Goal: Transaction & Acquisition: Purchase product/service

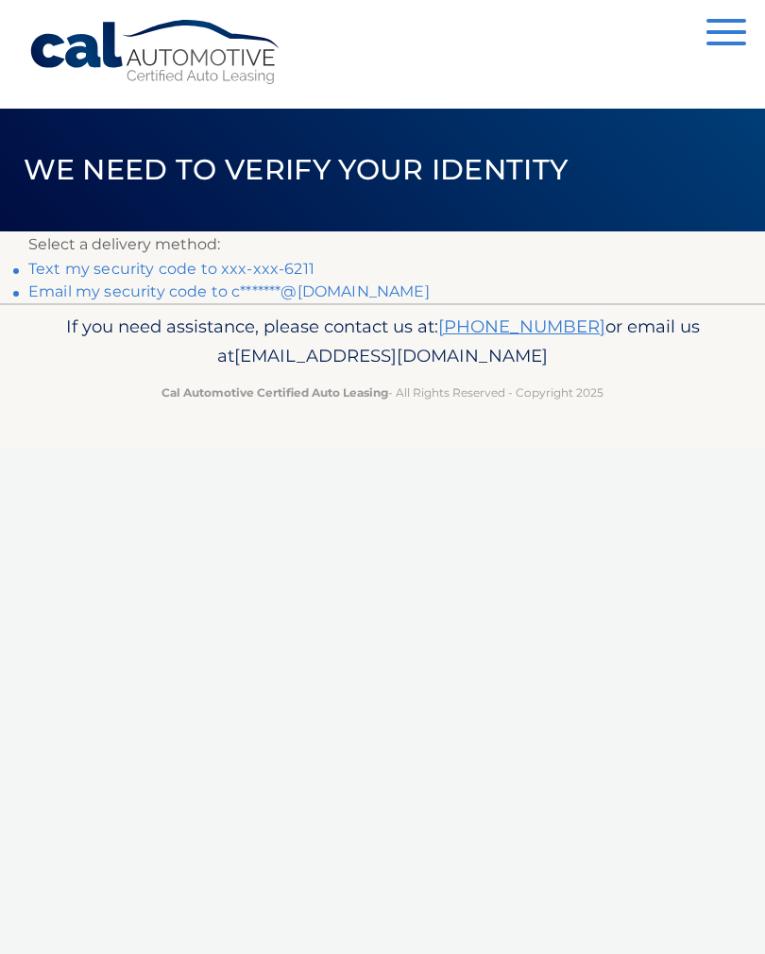
click at [52, 260] on link "Text my security code to xxx-xxx-6211" at bounding box center [171, 269] width 286 height 18
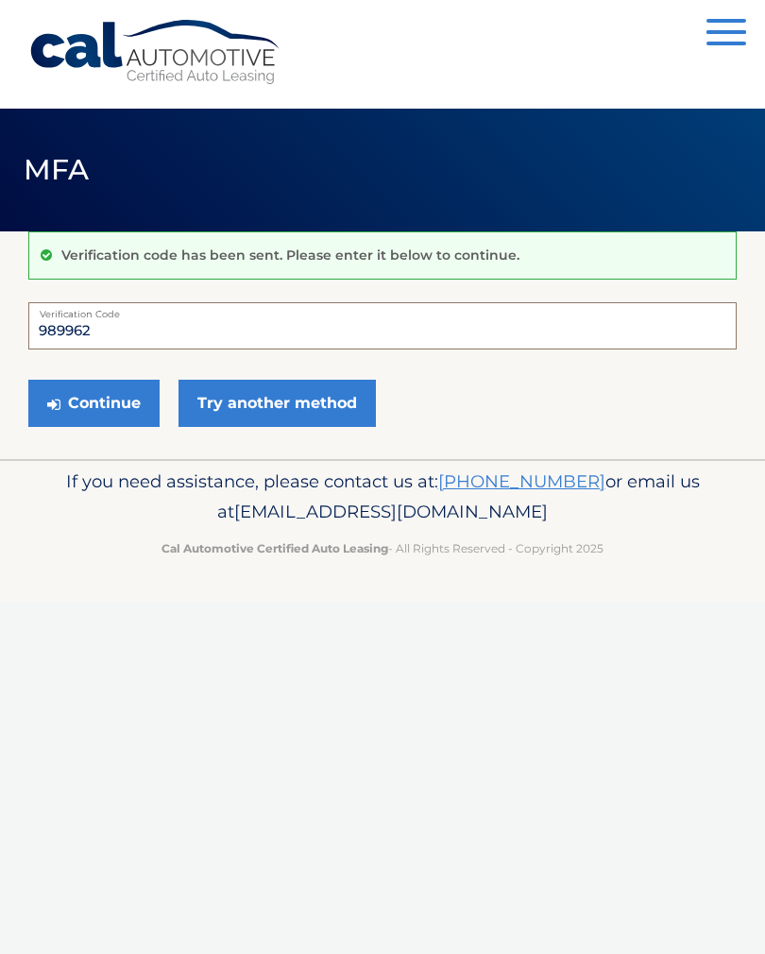
type input "989962"
click at [85, 410] on button "Continue" at bounding box center [93, 403] width 131 height 47
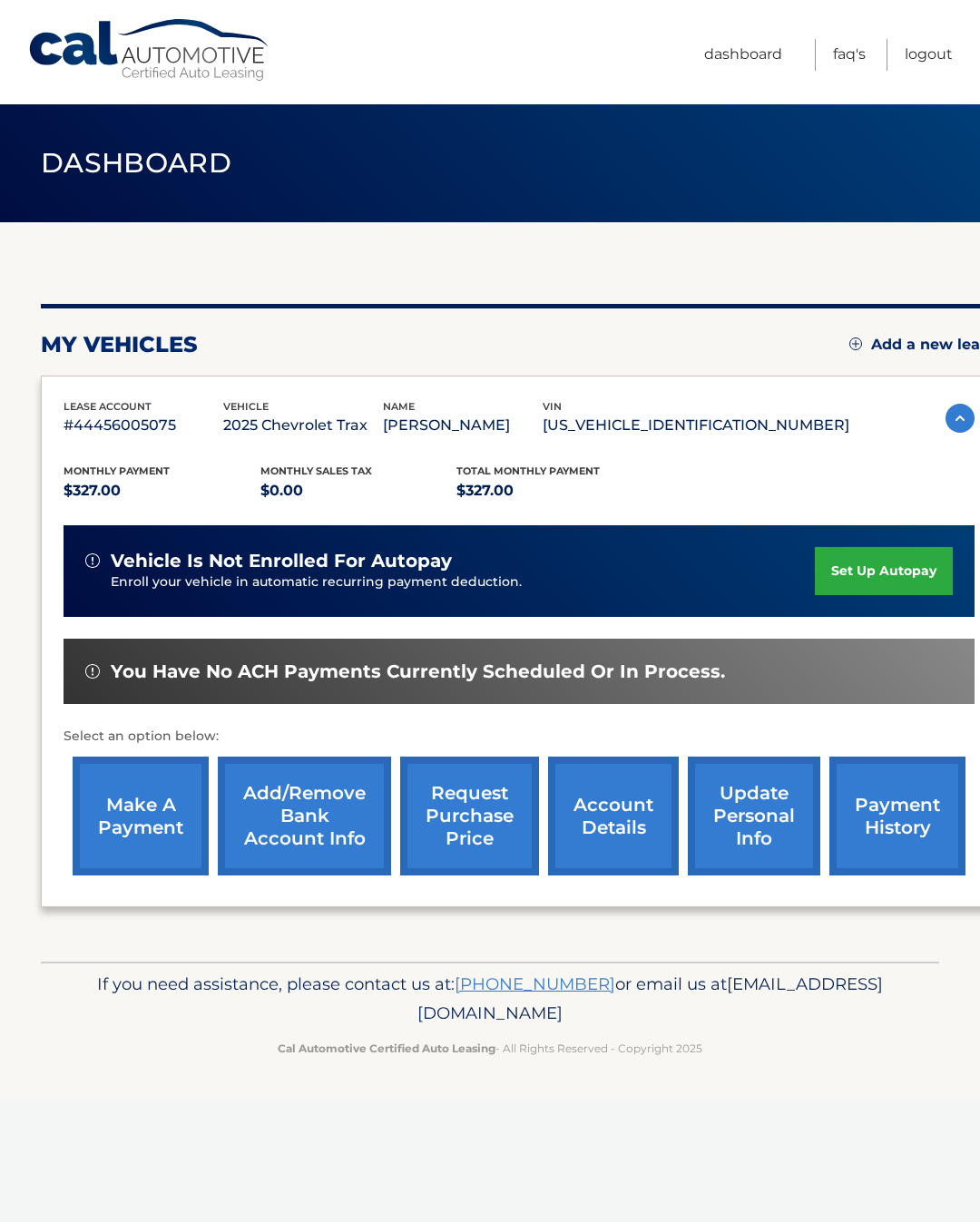
click at [119, 822] on link "make a payment" at bounding box center [141, 817] width 136 height 119
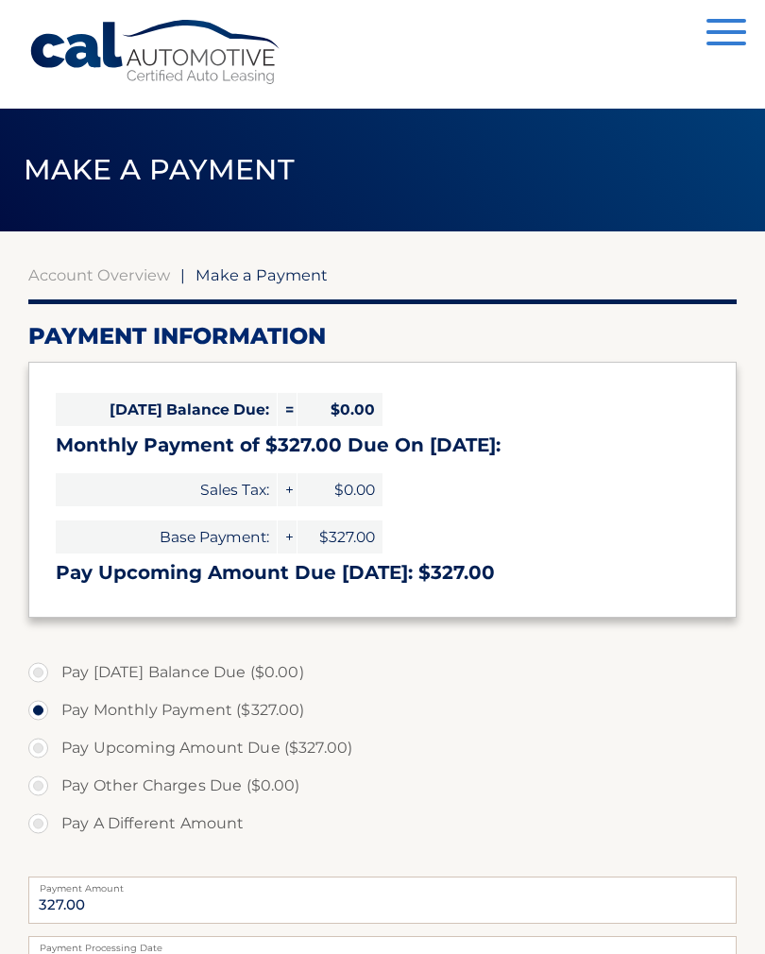
select select "NzY3NjY4M2UtYmFlNy00N2ZiLTljZDAtMmMzMTMxOTQxNTlk"
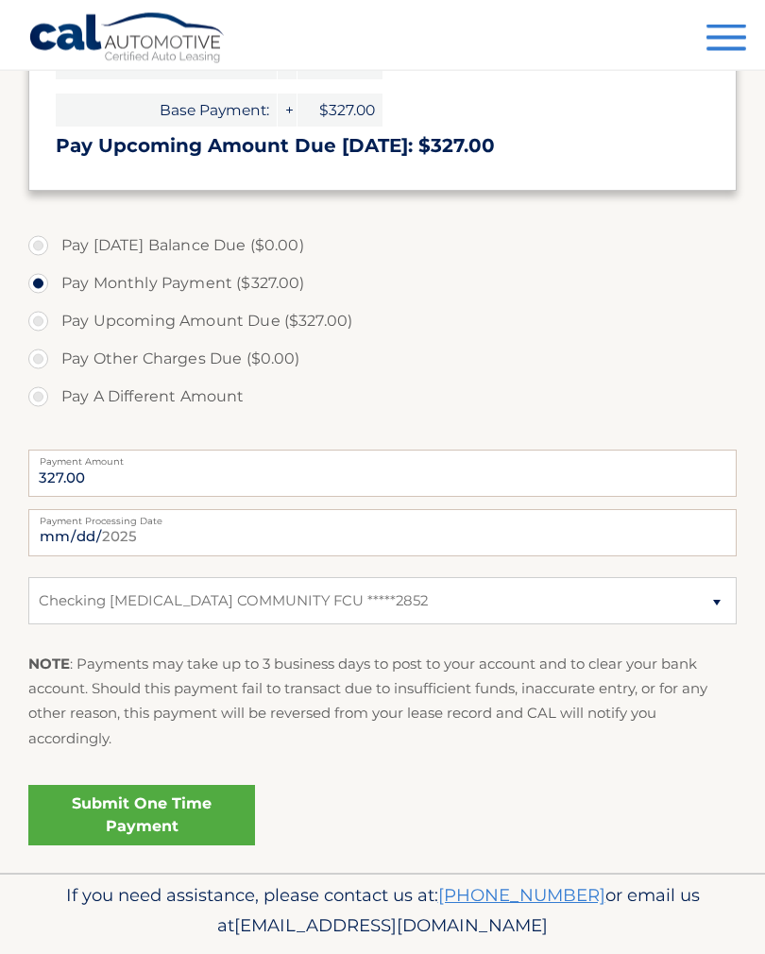
scroll to position [450, 0]
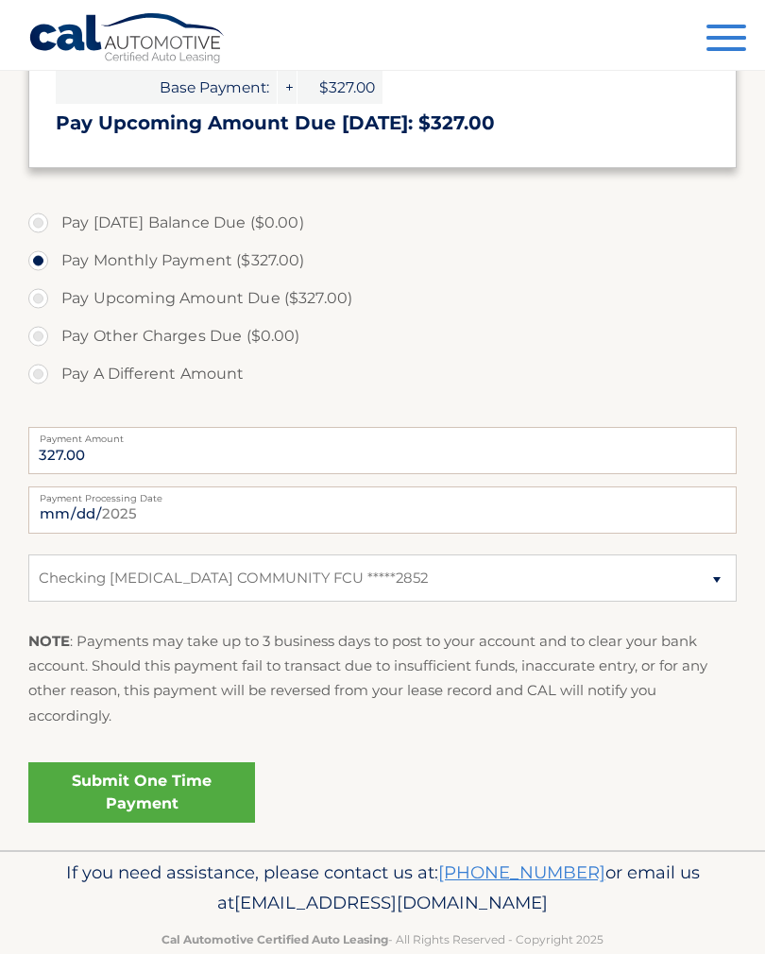
click at [139, 789] on link "Submit One Time Payment" at bounding box center [141, 792] width 227 height 60
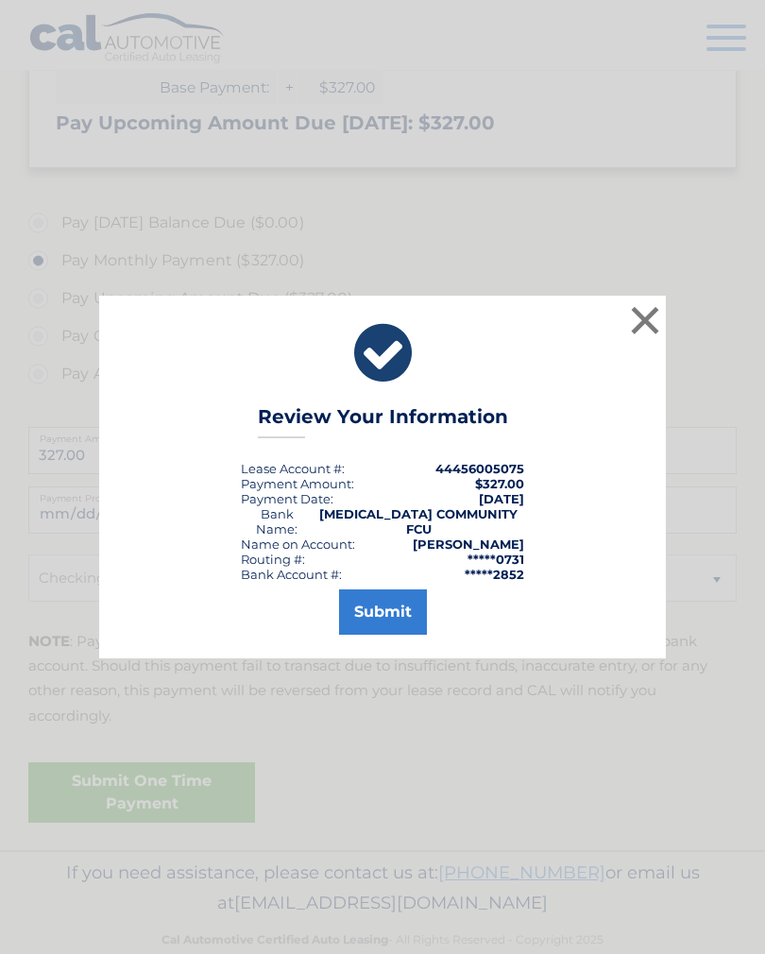
click at [385, 619] on button "Submit" at bounding box center [383, 611] width 88 height 45
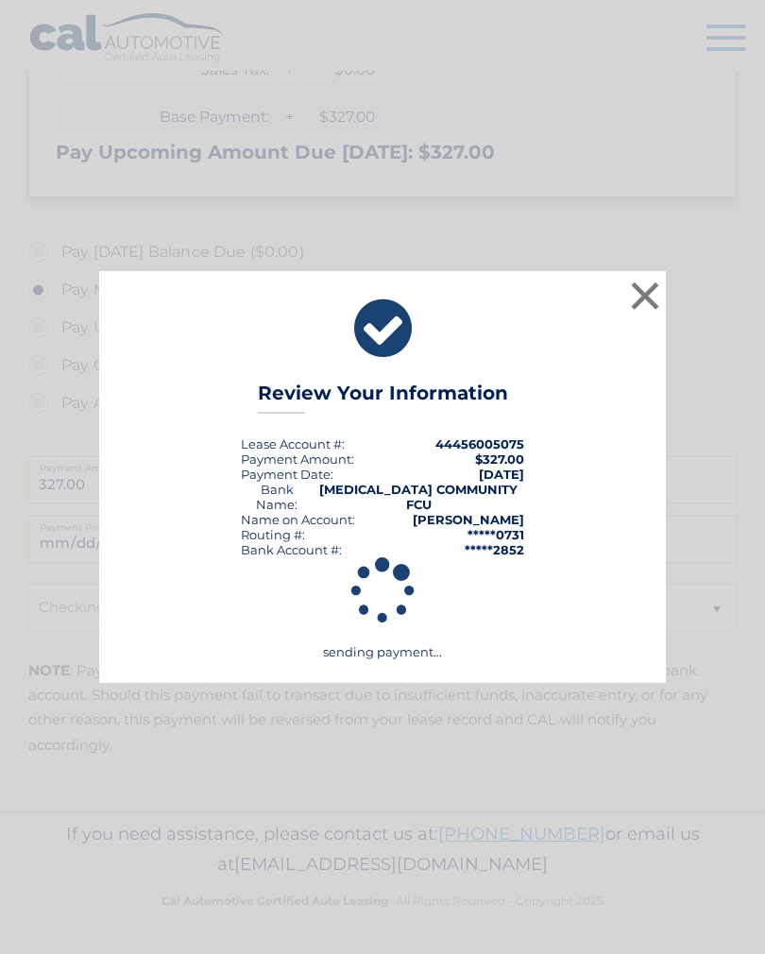
scroll to position [386, 0]
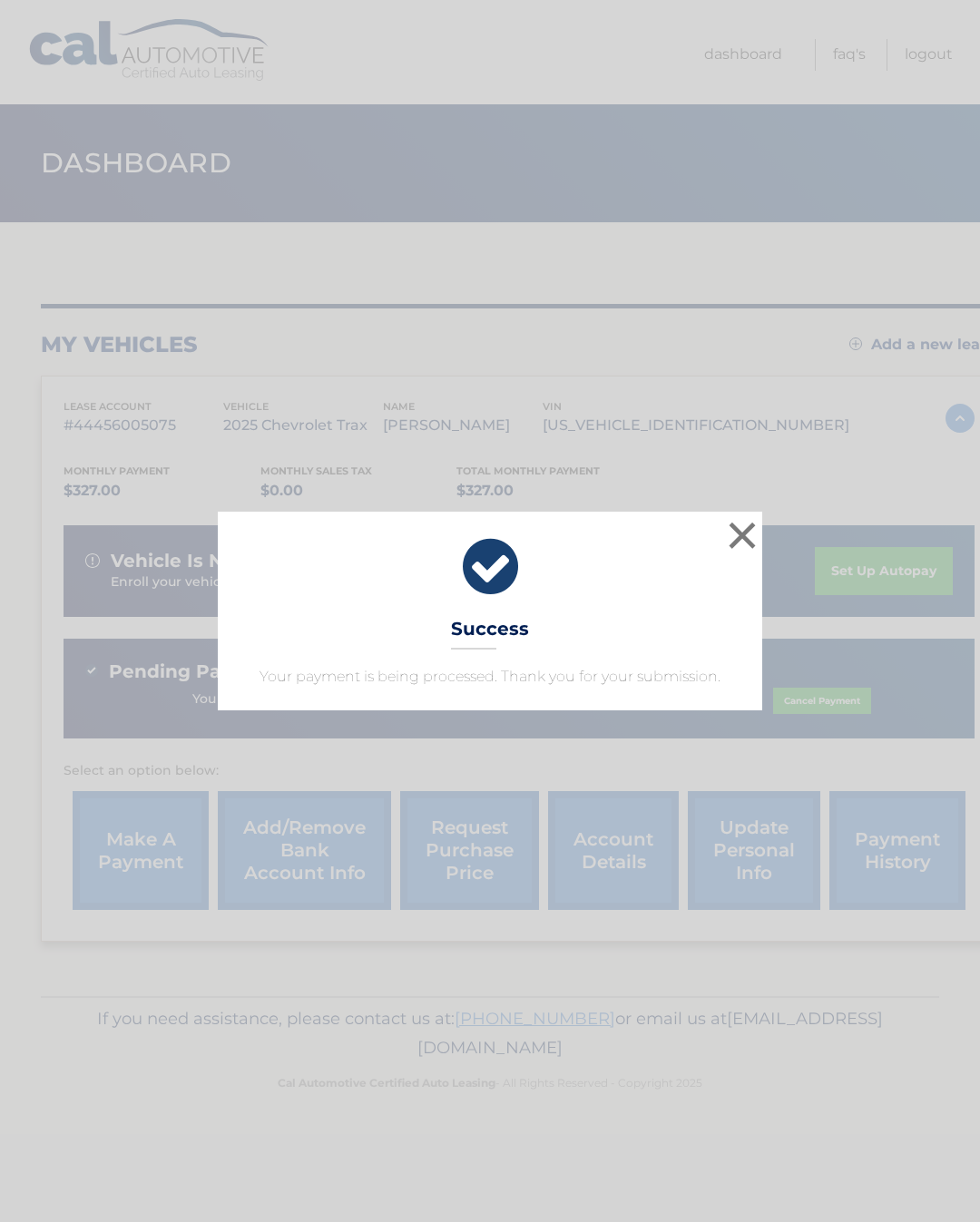
click at [726, 540] on button "×" at bounding box center [743, 535] width 37 height 37
